Goal: Information Seeking & Learning: Find specific fact

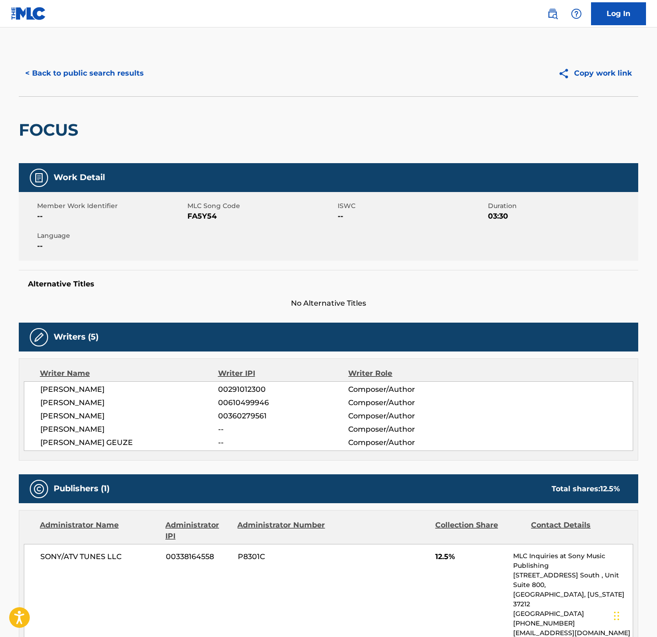
click at [105, 82] on button "< Back to public search results" at bounding box center [84, 73] width 131 height 23
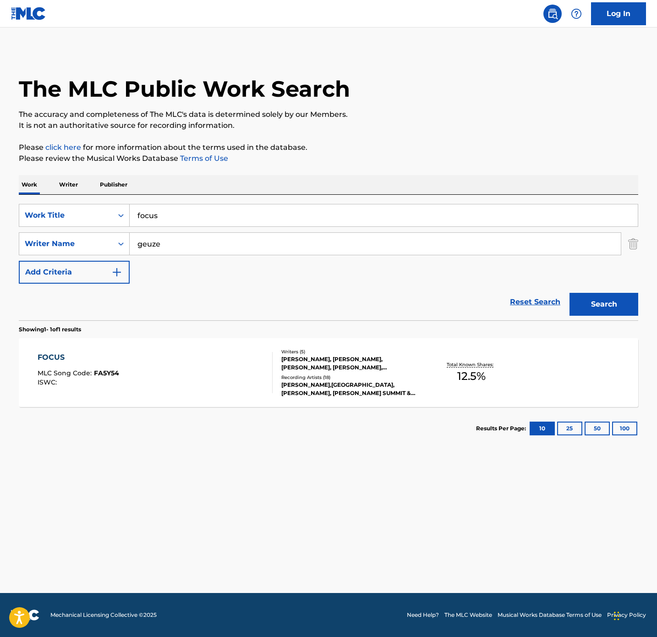
drag, startPoint x: 253, startPoint y: 219, endPoint x: -488, endPoint y: 208, distance: 741.4
click at [0, 208] on html "Accessibility Screen-Reader Guide, Feedback, and Issue Reporting | New window C…" at bounding box center [328, 318] width 657 height 637
paste input "change your mind"
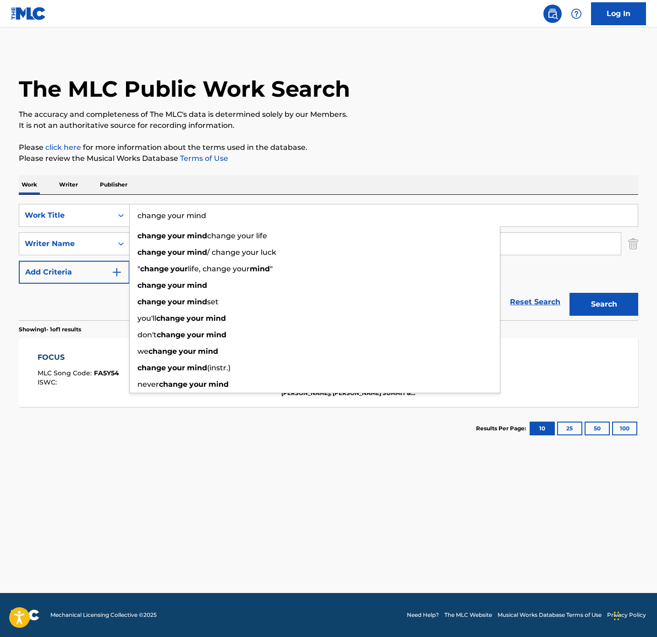
type input "change your mind"
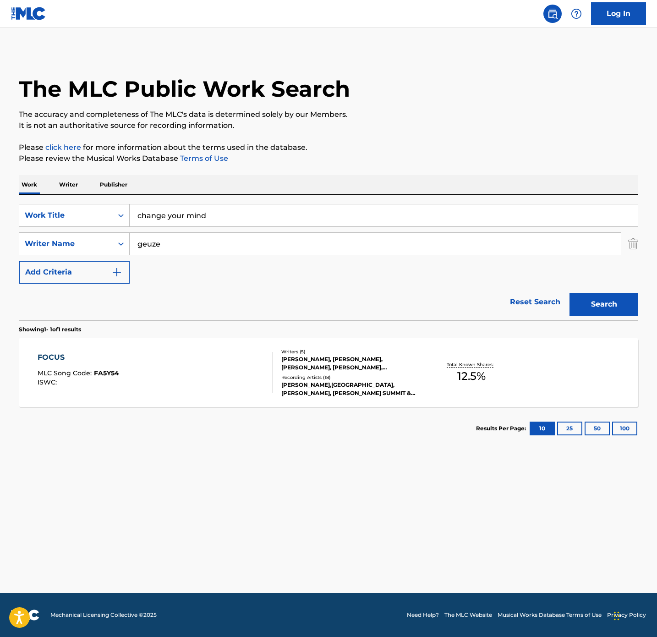
click at [317, 148] on p "Please click here for more information about the terms used in the database." at bounding box center [328, 147] width 619 height 11
click at [0, 200] on html "Accessibility Screen-Reader Guide, Feedback, and Issue Reporting | New window C…" at bounding box center [328, 318] width 657 height 637
type input "ogulu"
click at [569, 293] on button "Search" at bounding box center [603, 304] width 69 height 23
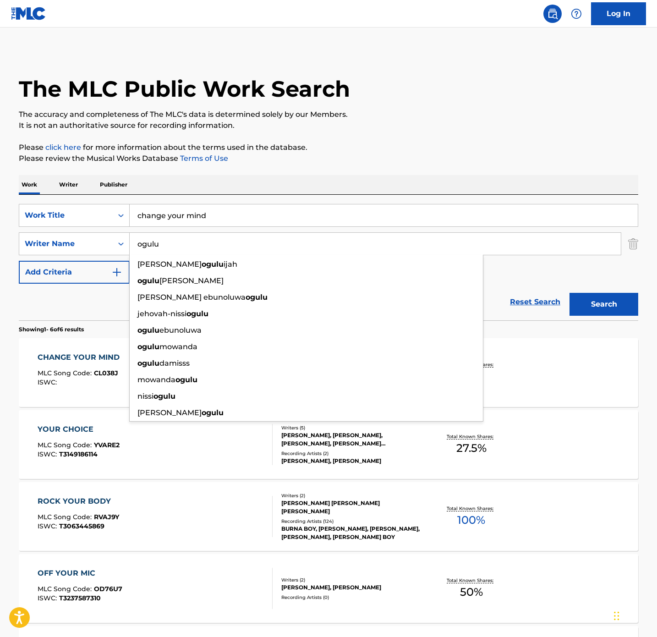
click at [366, 122] on p "It is not an authoritative source for recording information." at bounding box center [328, 125] width 619 height 11
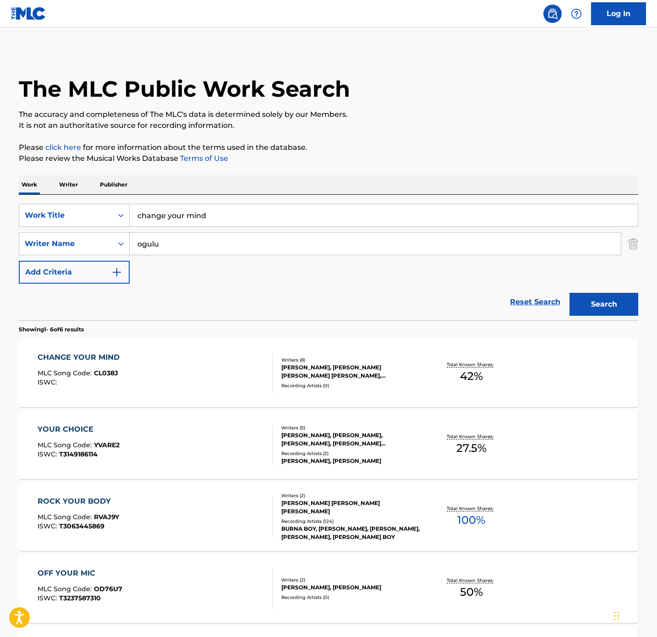
click at [368, 388] on div "Recording Artists ( 0 )" at bounding box center [350, 385] width 138 height 7
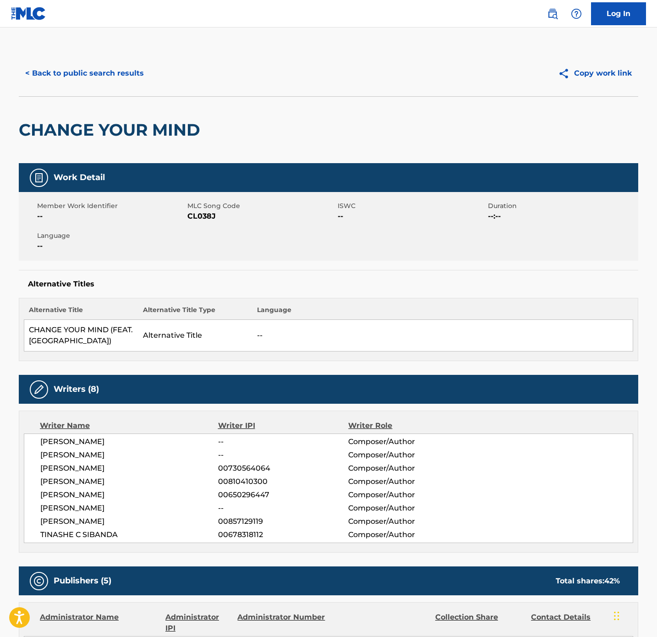
click at [109, 76] on button "< Back to public search results" at bounding box center [84, 73] width 131 height 23
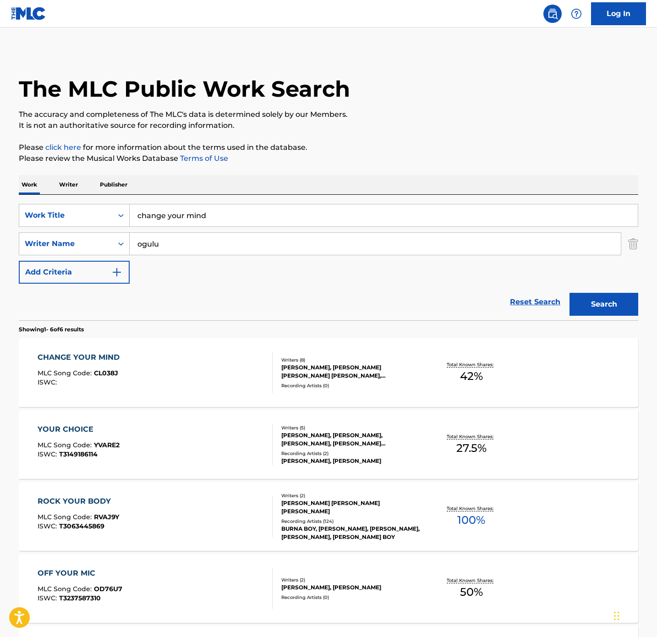
drag, startPoint x: 217, startPoint y: 218, endPoint x: -234, endPoint y: 124, distance: 460.4
click at [0, 124] on html "Accessibility Screen-Reader Guide, Feedback, and Issue Reporting | New window C…" at bounding box center [328, 318] width 657 height 637
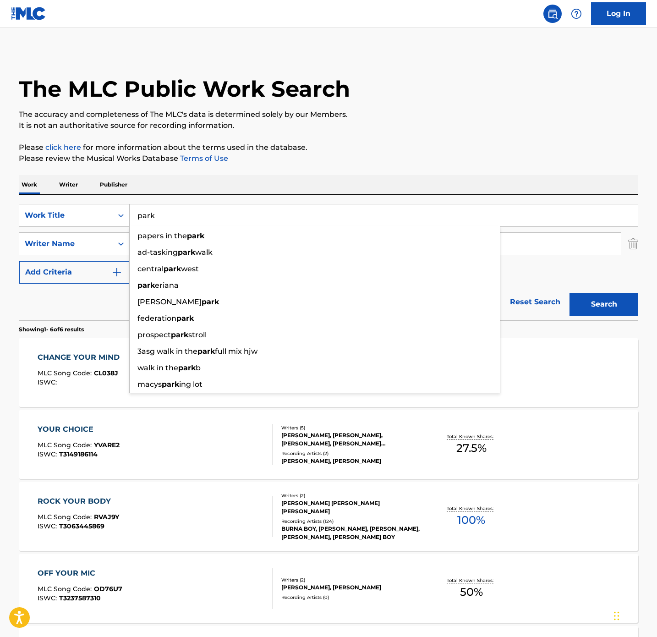
type input "park"
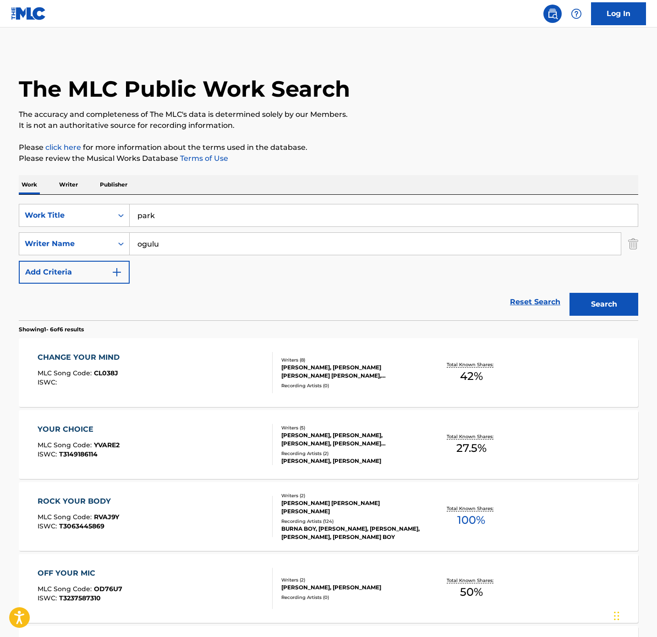
drag, startPoint x: 191, startPoint y: 247, endPoint x: -191, endPoint y: 183, distance: 387.0
click at [0, 183] on html "Accessibility Screen-Reader Guide, Feedback, and Issue Reporting | New window C…" at bounding box center [328, 318] width 657 height 637
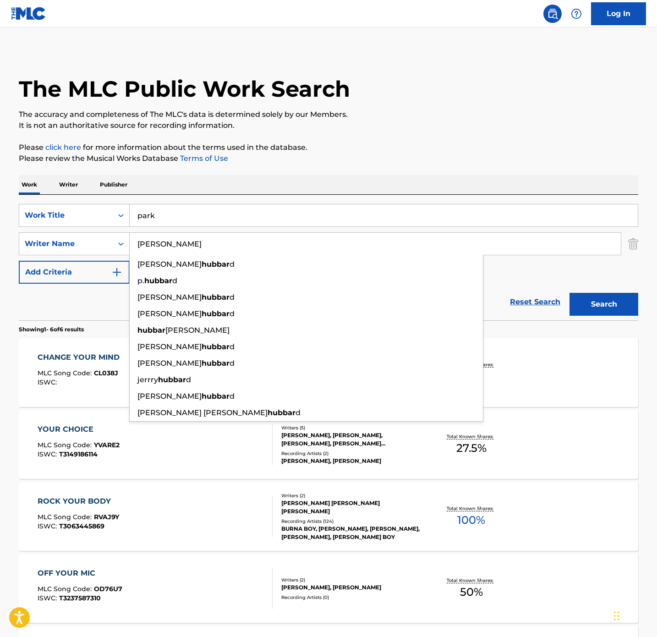
type input "[PERSON_NAME]"
click at [569, 293] on button "Search" at bounding box center [603, 304] width 69 height 23
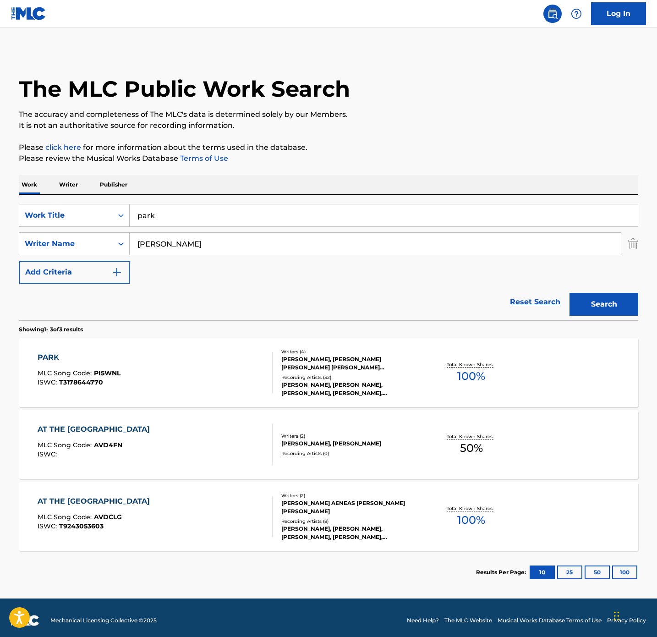
click at [231, 384] on div "PARK MLC Song Code : PI5WNL ISWC : T3178644770" at bounding box center [155, 372] width 235 height 41
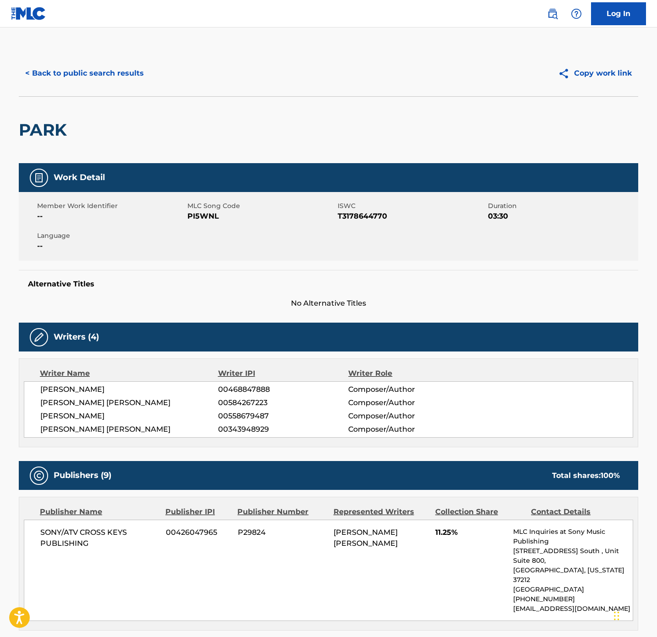
click at [130, 82] on button "< Back to public search results" at bounding box center [84, 73] width 131 height 23
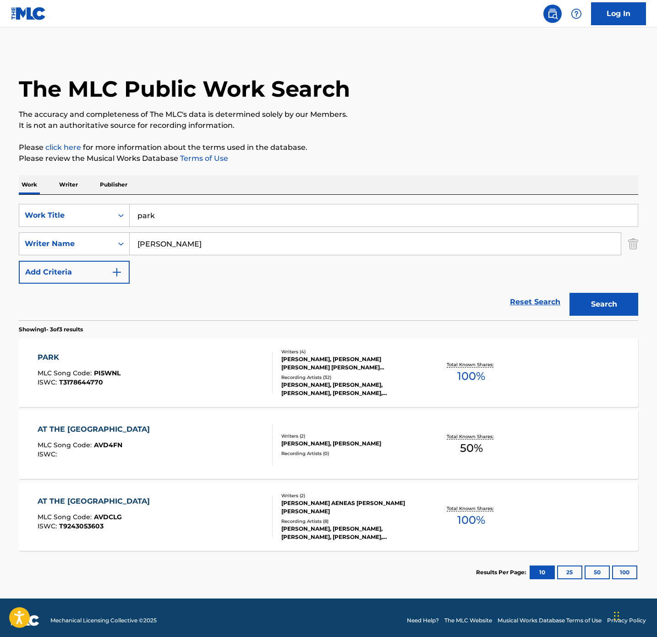
drag, startPoint x: 197, startPoint y: 212, endPoint x: -387, endPoint y: 223, distance: 584.2
click at [0, 223] on html "Accessibility Screen-Reader Guide, Feedback, and Issue Reporting | New window C…" at bounding box center [328, 318] width 657 height 637
paste input "T3338346633"
type input "T3338346633"
click at [84, 226] on div "Work Title" at bounding box center [74, 215] width 111 height 23
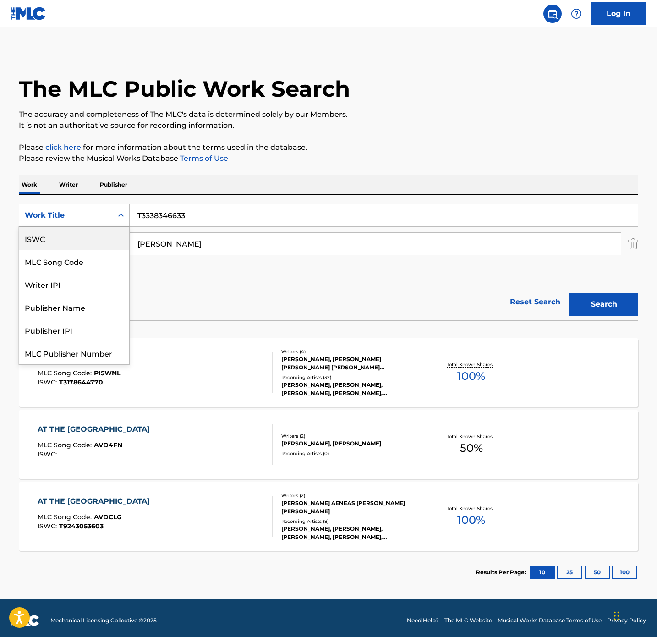
click at [57, 242] on div "ISWC" at bounding box center [74, 238] width 110 height 23
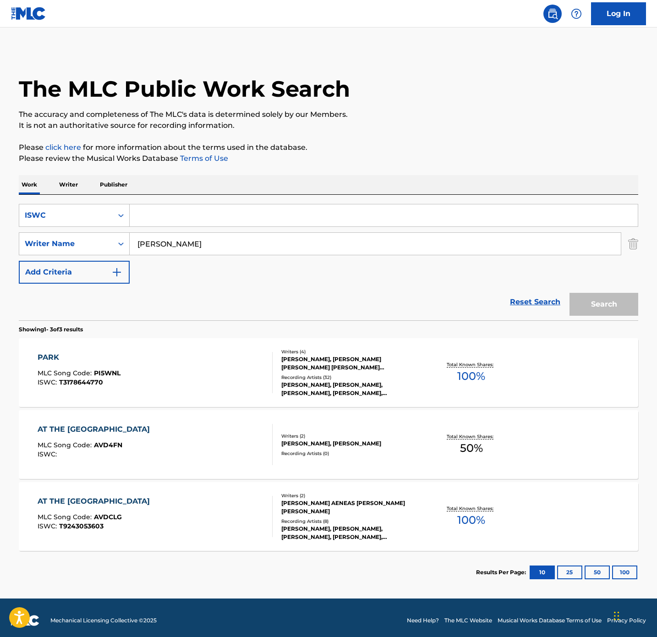
drag, startPoint x: 183, startPoint y: 238, endPoint x: -41, endPoint y: 227, distance: 224.3
click at [0, 227] on html "Accessibility Screen-Reader Guide, Feedback, and Issue Reporting | New window C…" at bounding box center [328, 318] width 657 height 637
click at [202, 211] on input "Search Form" at bounding box center [384, 215] width 508 height 22
paste input "T3338346633"
type input "T3338346633"
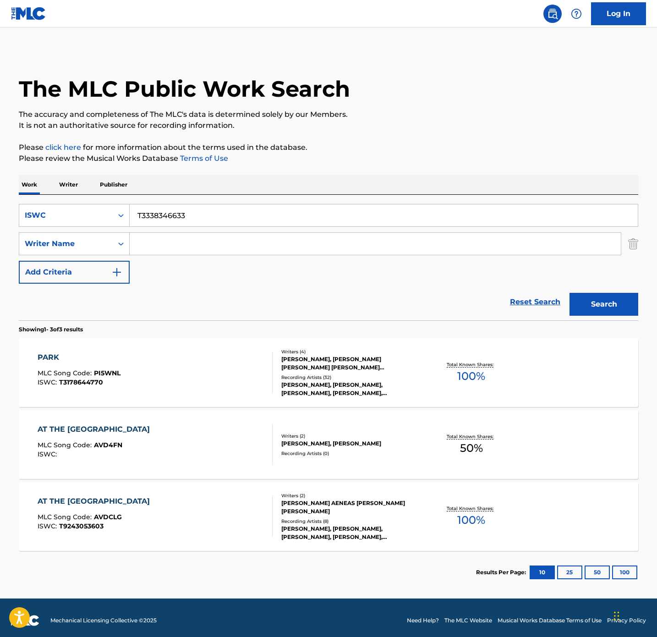
click at [569, 293] on button "Search" at bounding box center [603, 304] width 69 height 23
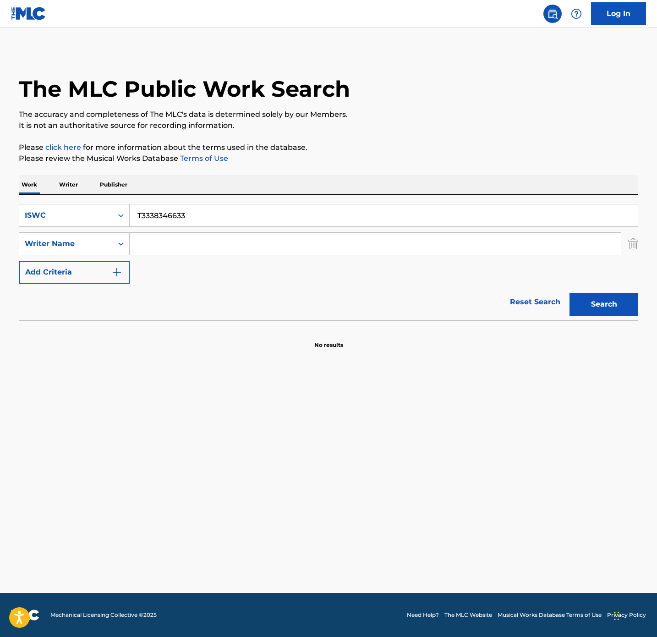
click at [139, 216] on input "T3338346633" at bounding box center [384, 215] width 508 height 22
click at [569, 293] on button "Search" at bounding box center [603, 304] width 69 height 23
click at [0, 211] on html "Accessibility Screen-Reader Guide, Feedback, and Issue Reporting | New window C…" at bounding box center [328, 318] width 657 height 637
click at [80, 210] on div "ISWC" at bounding box center [66, 215] width 82 height 11
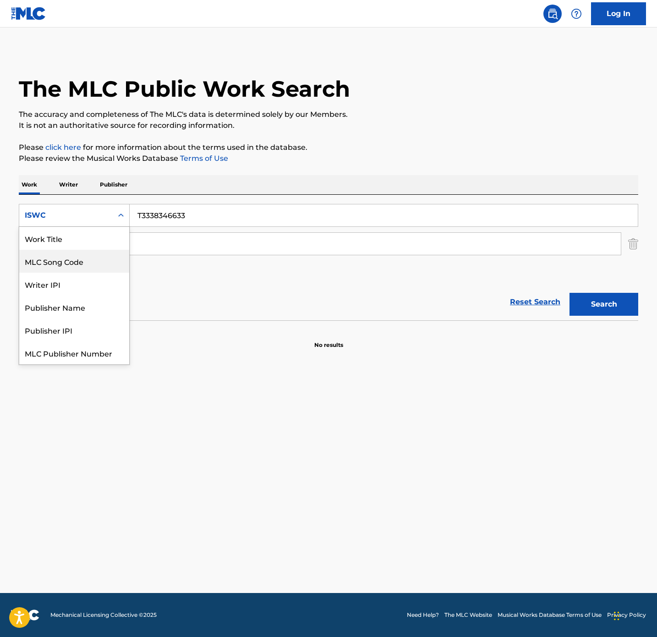
click at [44, 252] on div "MLC Song Code" at bounding box center [74, 261] width 110 height 23
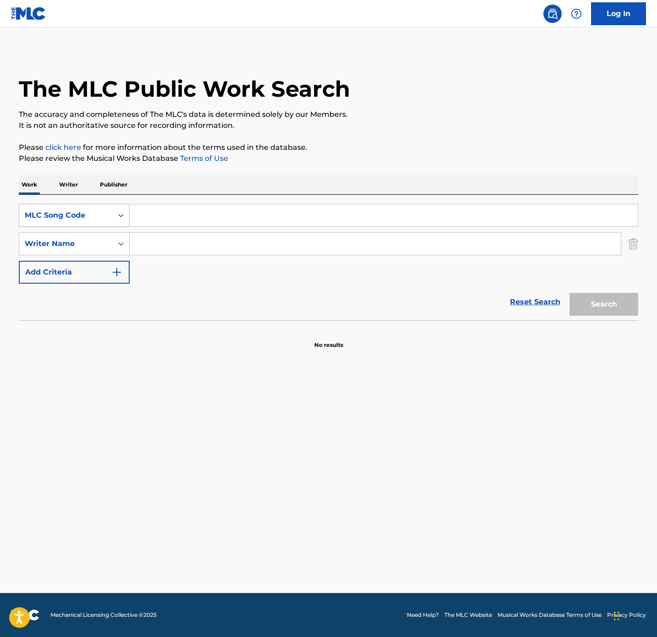
click at [65, 208] on div "MLC Song Code" at bounding box center [65, 215] width 93 height 17
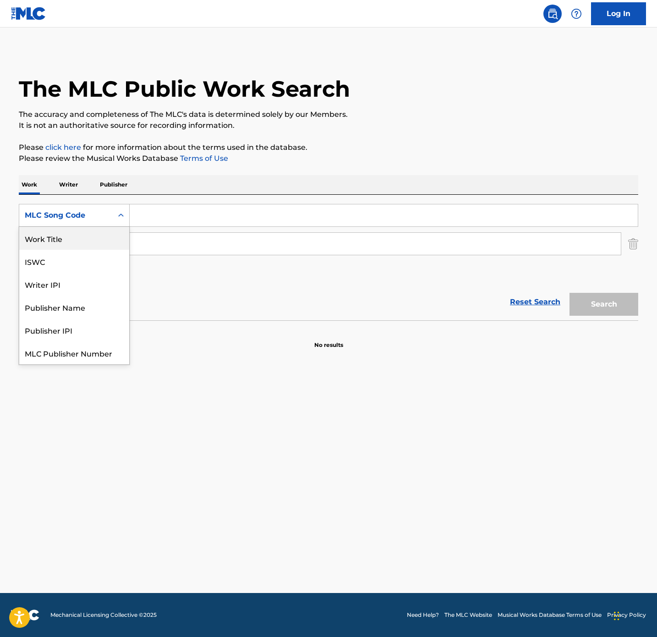
click at [58, 241] on div "Work Title" at bounding box center [74, 238] width 110 height 23
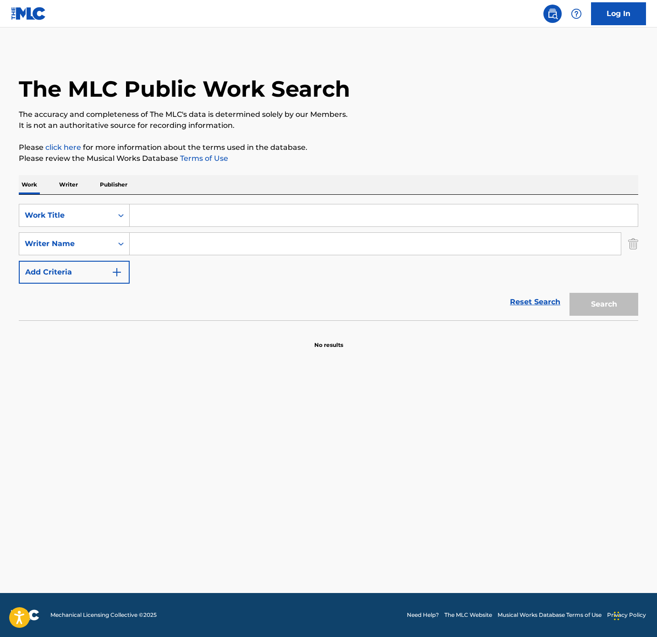
click at [203, 201] on div "SearchWithCriteria6485b7d2-0862-4305-8301-01f107696d18 Work Title SearchWithCri…" at bounding box center [328, 258] width 619 height 126
click at [189, 208] on input "Search Form" at bounding box center [384, 215] width 508 height 22
type input "a"
type input "L"
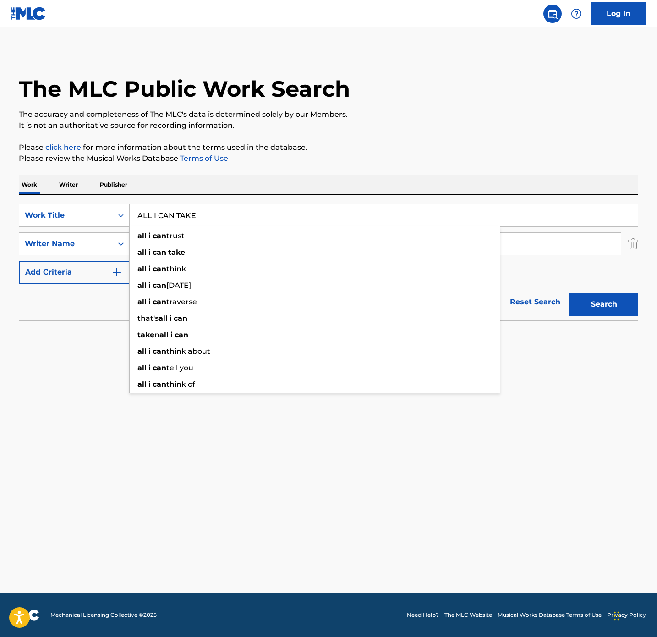
type input "ALL I CAN TAKE"
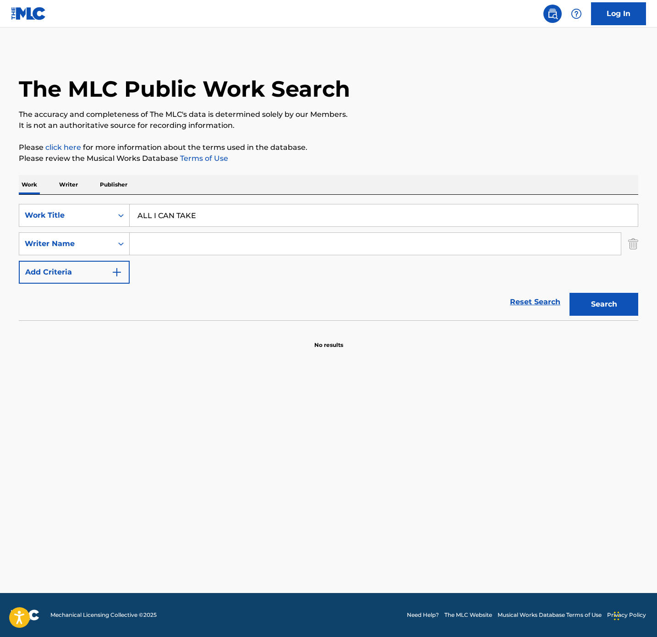
click at [146, 252] on input "Search Form" at bounding box center [375, 244] width 491 height 22
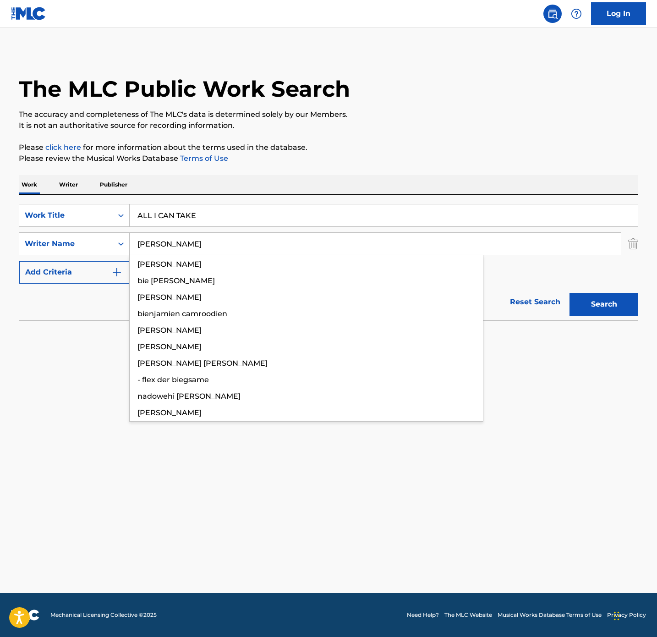
type input "[PERSON_NAME]"
click at [569, 293] on button "Search" at bounding box center [603, 304] width 69 height 23
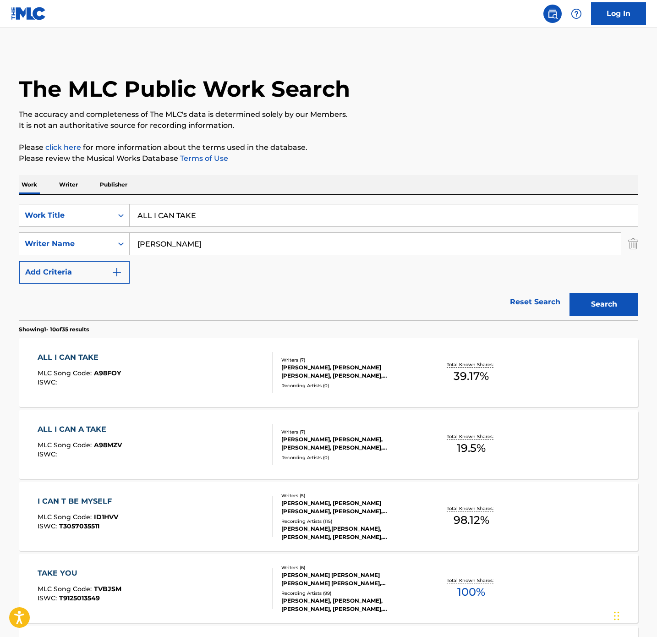
click at [16, 339] on div "The MLC Public Work Search The accuracy and completeness of The MLC's data is d…" at bounding box center [328, 575] width 641 height 1051
click at [323, 360] on div "Writers ( 7 )" at bounding box center [350, 359] width 138 height 7
